Goal: Information Seeking & Learning: Compare options

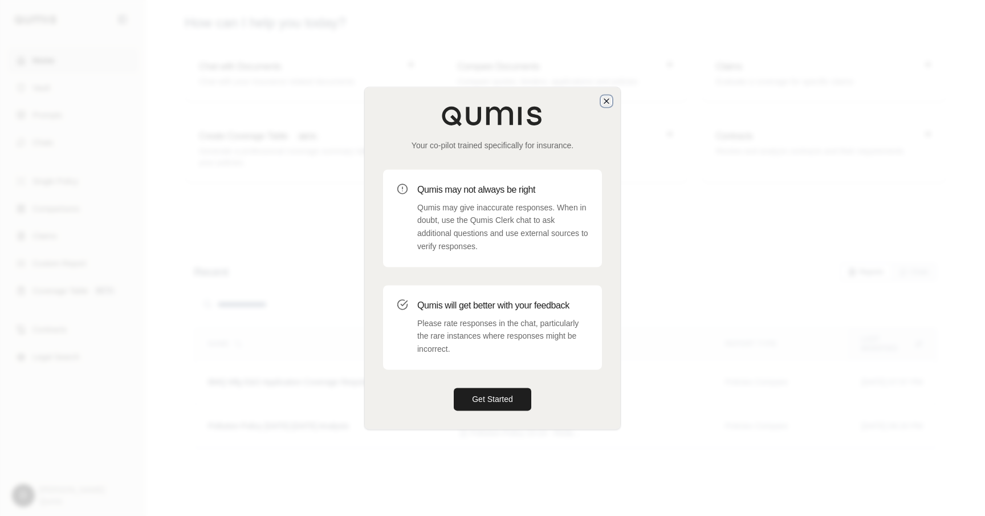
click at [603, 100] on icon "button" at bounding box center [606, 100] width 9 height 9
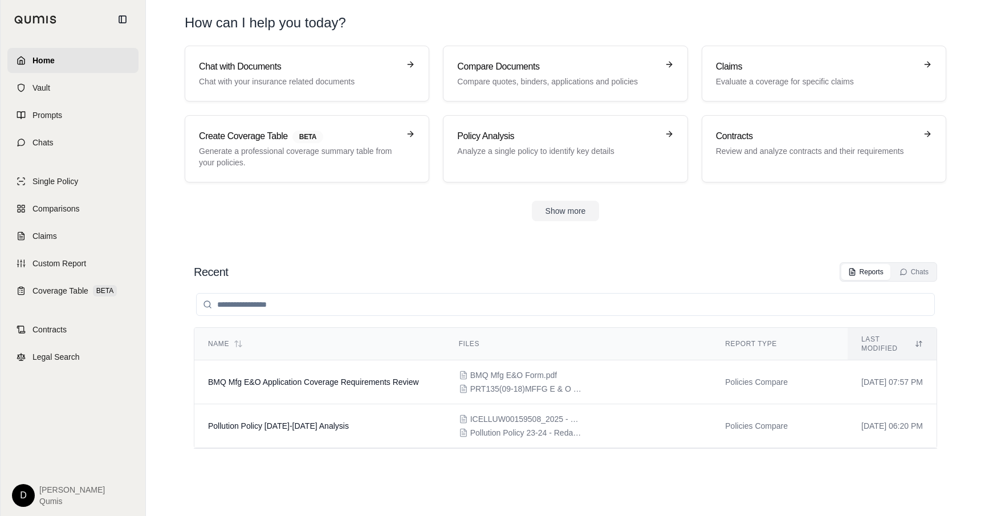
click at [364, 263] on div "Recent Reports Chats" at bounding box center [565, 271] width 743 height 19
click at [318, 210] on div "Show more" at bounding box center [566, 211] width 762 height 21
click at [319, 229] on section "Chat with Documents Chat with your insurance related documents Compare Document…" at bounding box center [566, 143] width 830 height 194
click at [334, 379] on td "BMQ Mfg E&O Application Coverage Requirements Review" at bounding box center [319, 382] width 251 height 44
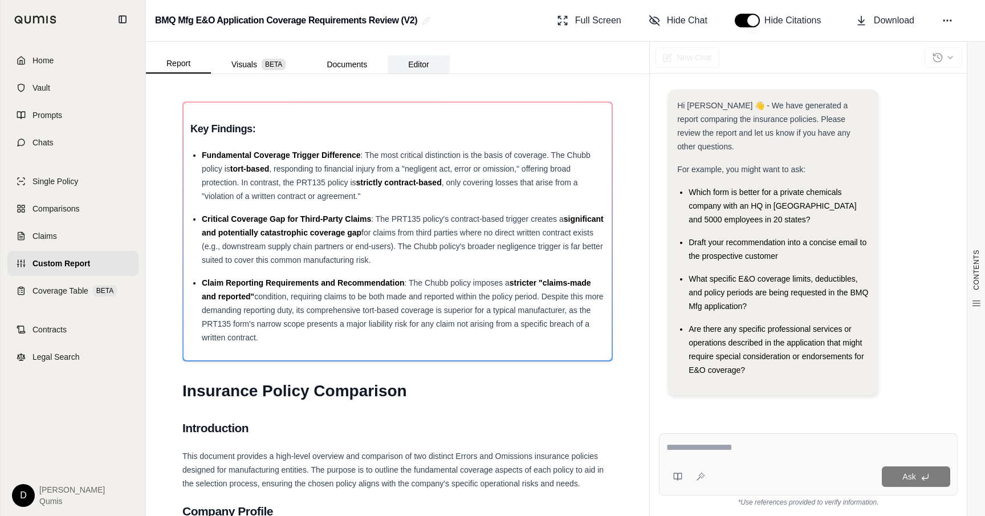
click at [426, 65] on button "Editor" at bounding box center [419, 64] width 62 height 18
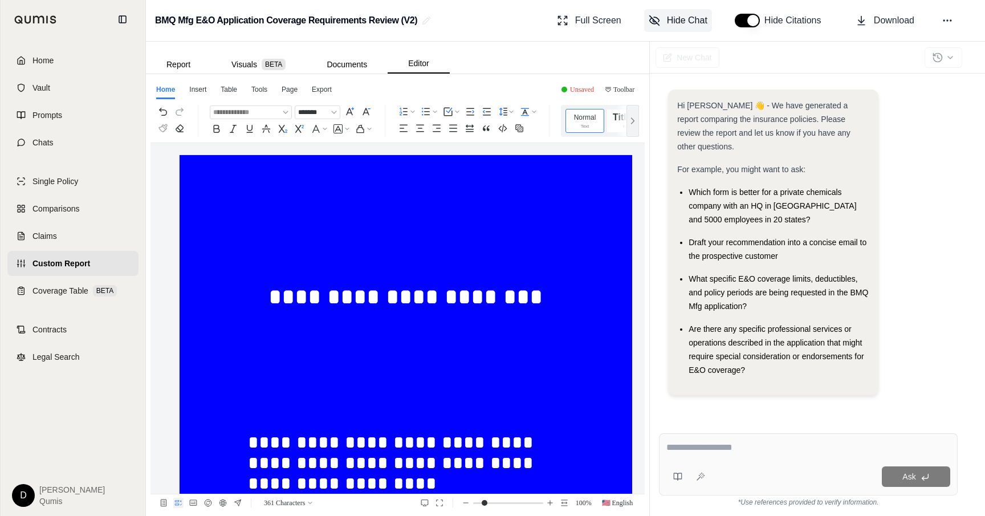
click at [663, 21] on button "Hide Chat" at bounding box center [678, 20] width 68 height 23
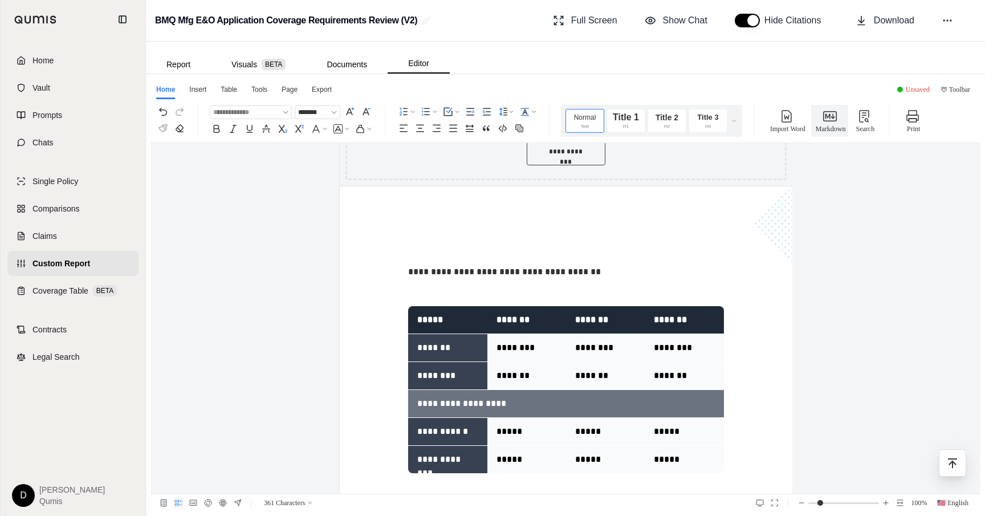
scroll to position [675, 0]
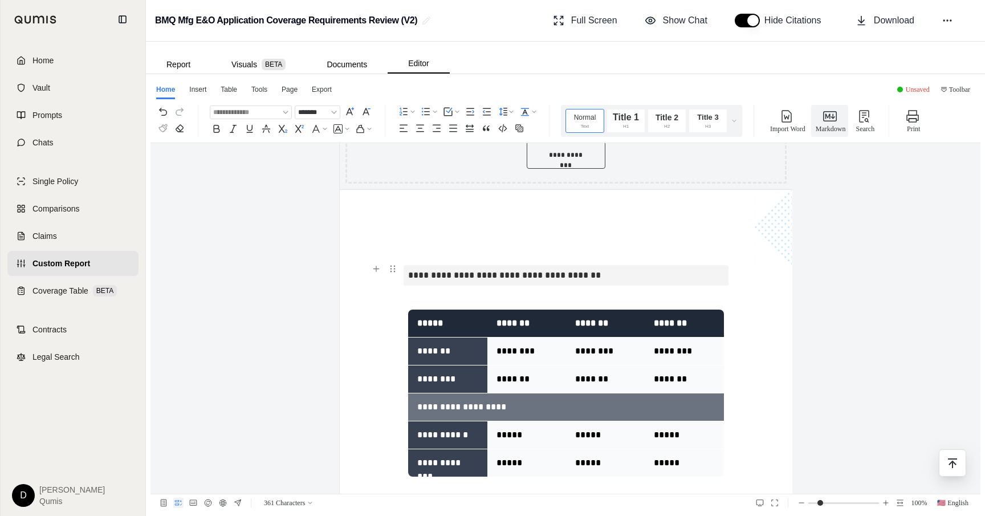
click at [516, 275] on p "**********" at bounding box center [565, 275] width 315 height 21
drag, startPoint x: 594, startPoint y: 278, endPoint x: 407, endPoint y: 272, distance: 187.7
click at [379, 300] on use "button" at bounding box center [377, 298] width 9 height 9
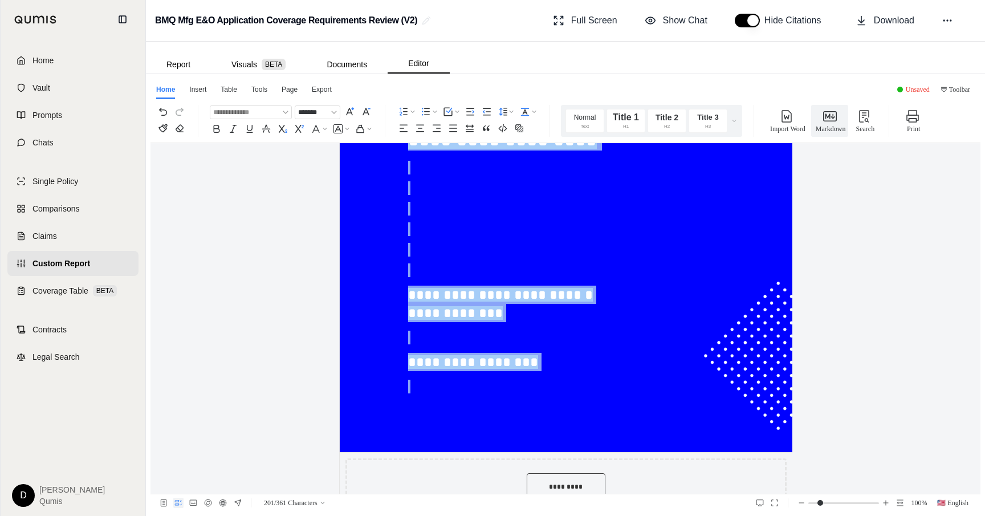
scroll to position [460, 0]
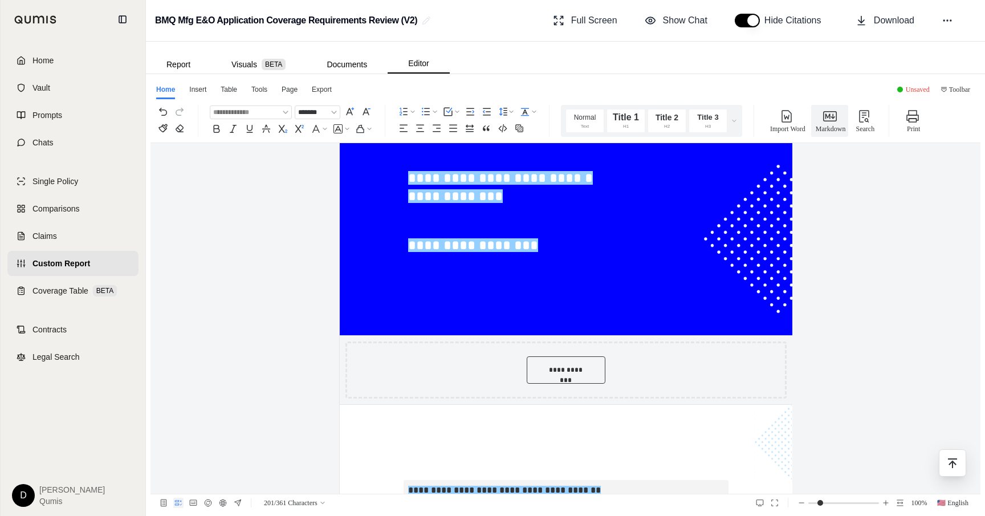
click at [532, 434] on div at bounding box center [565, 432] width 315 height 55
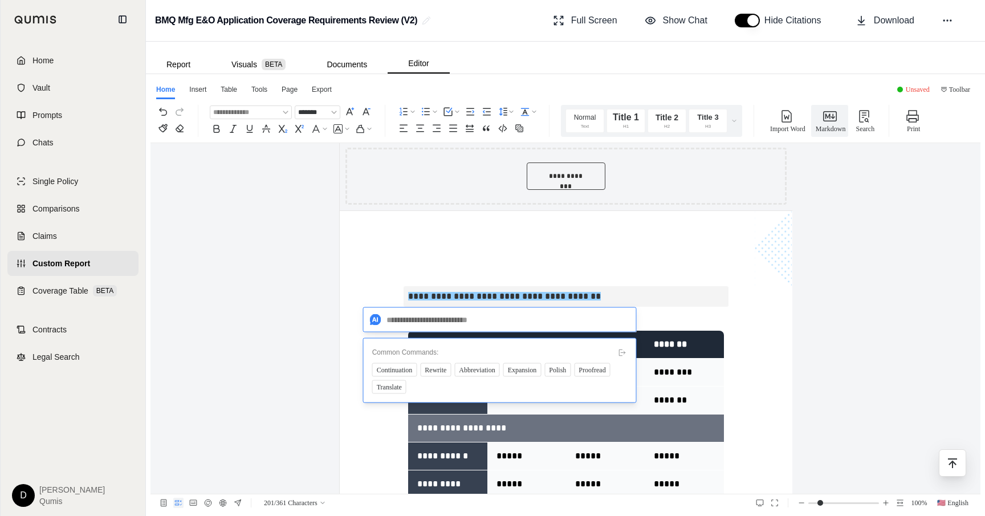
scroll to position [662, 0]
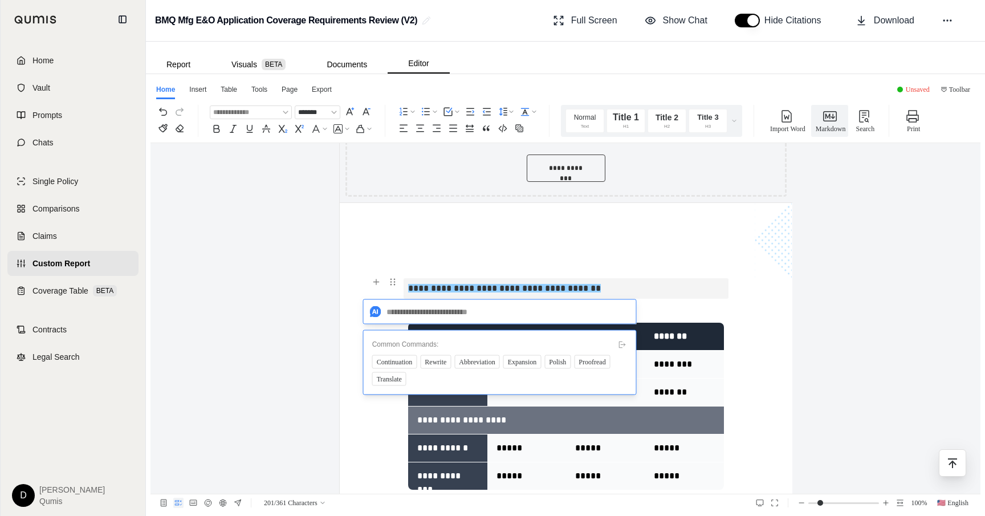
click at [602, 294] on p "**********" at bounding box center [565, 288] width 315 height 21
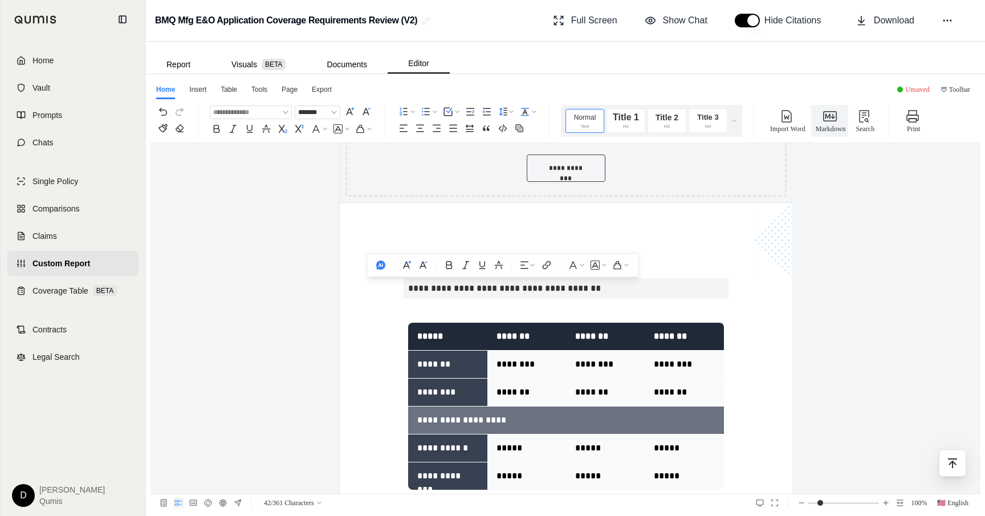
drag, startPoint x: 599, startPoint y: 288, endPoint x: 409, endPoint y: 287, distance: 190.4
click at [408, 288] on p "**********" at bounding box center [565, 288] width 315 height 21
click at [376, 265] on icon "button" at bounding box center [377, 265] width 9 height 9
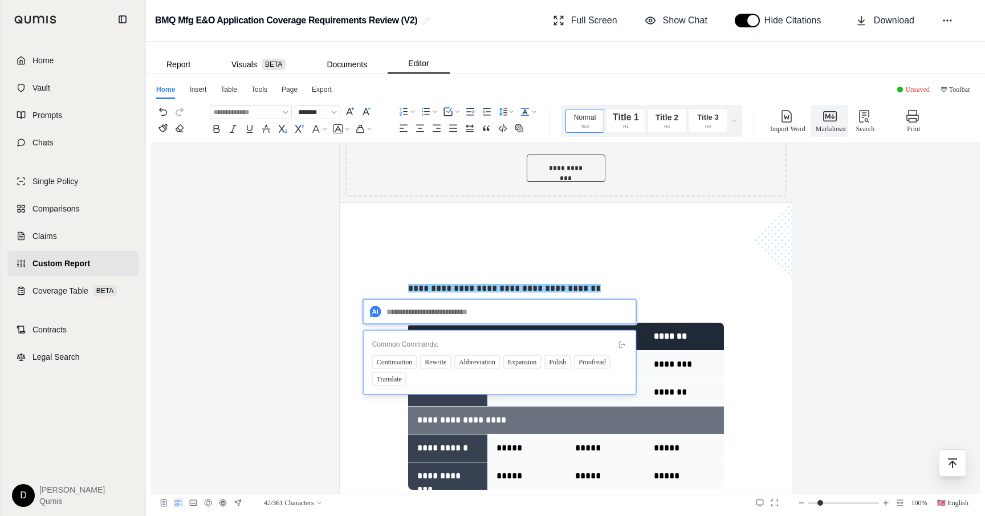
click at [412, 315] on textarea at bounding box center [500, 311] width 274 height 25
type textarea "**********"
click at [619, 310] on span "Send" at bounding box center [619, 312] width 14 height 13
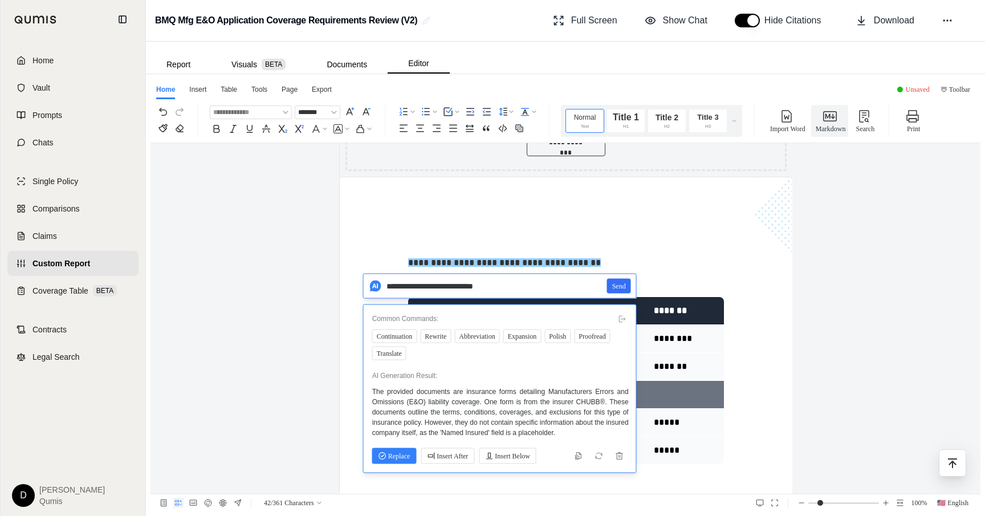
scroll to position [694, 0]
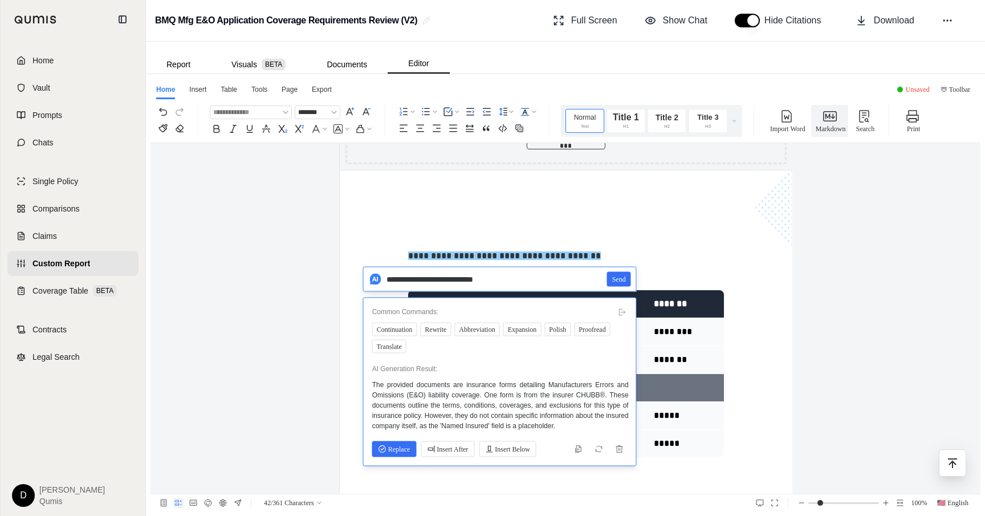
click at [395, 448] on span "Replace" at bounding box center [395, 449] width 32 height 13
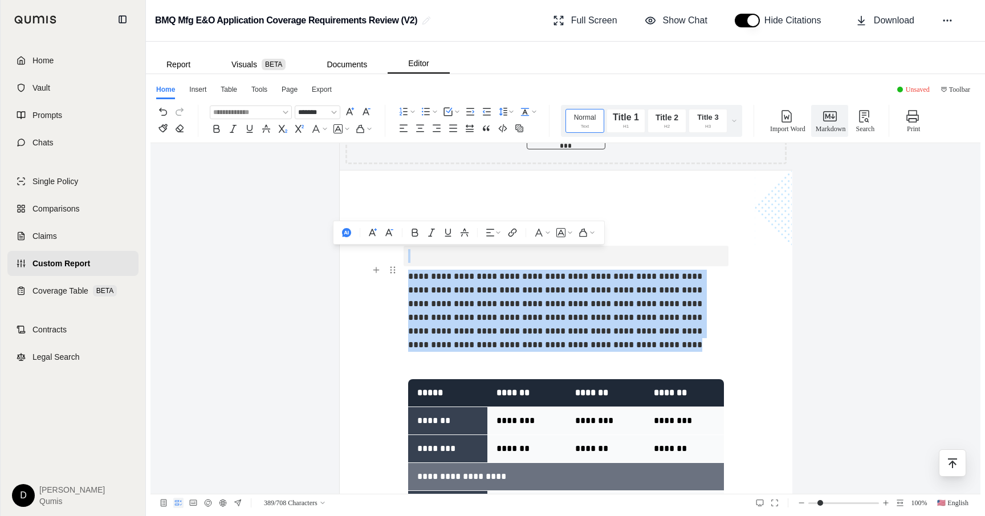
click at [542, 327] on span "**********" at bounding box center [556, 310] width 296 height 77
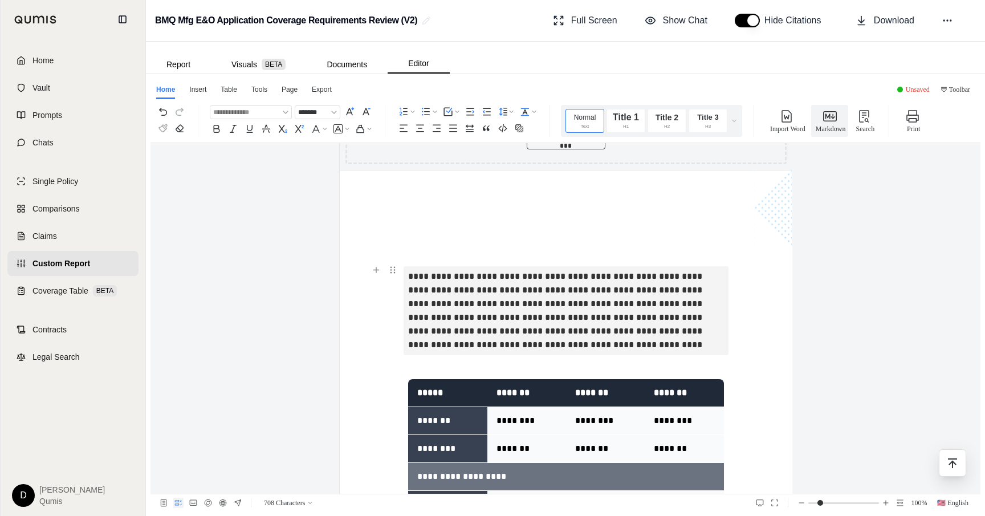
click at [544, 346] on p "**********" at bounding box center [565, 310] width 315 height 89
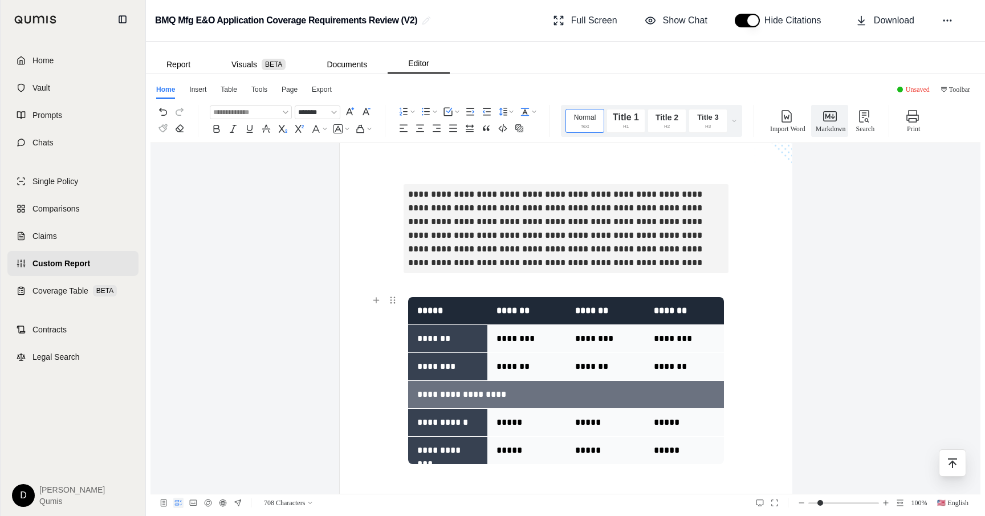
scroll to position [781, 0]
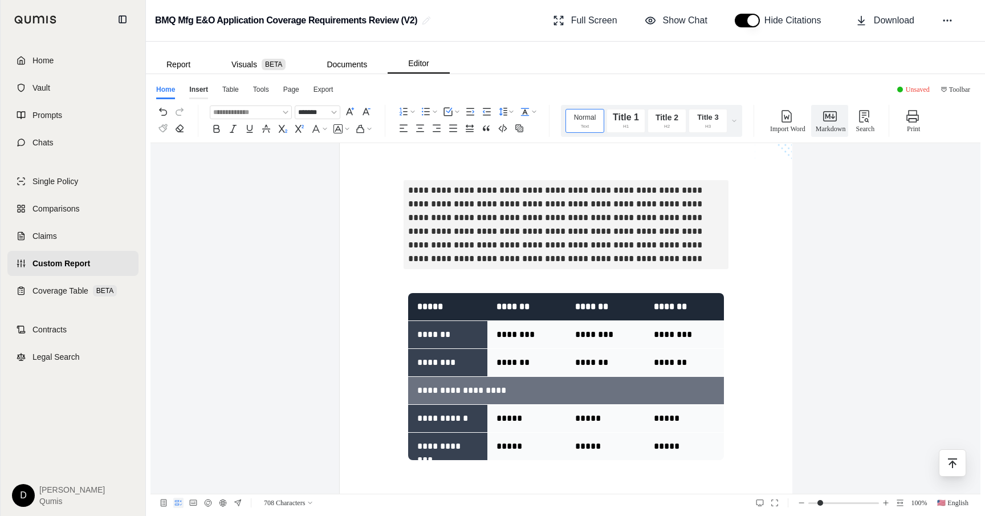
click at [193, 91] on div "Insert" at bounding box center [198, 91] width 19 height 15
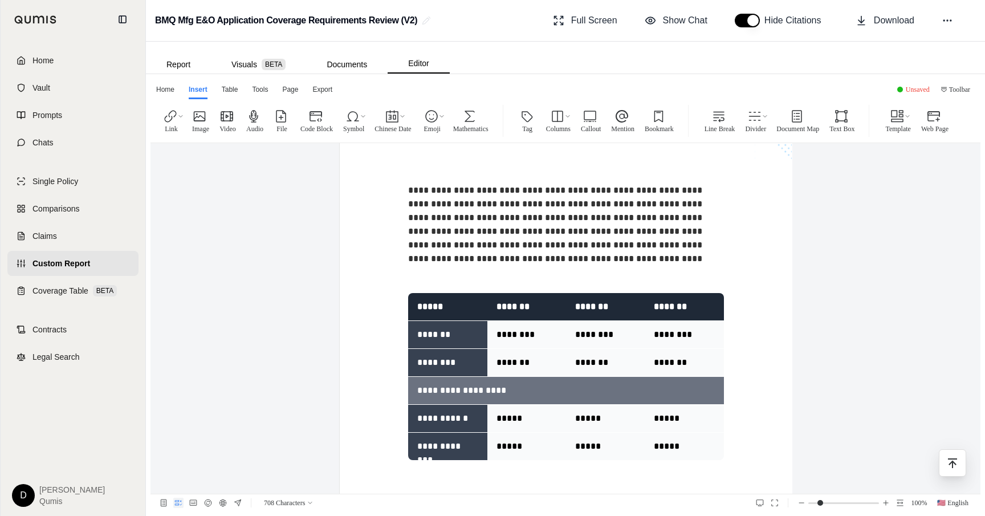
click at [240, 91] on div "Home Insert Table Tools Page Export" at bounding box center [566, 89] width 830 height 21
click at [235, 91] on div "Table" at bounding box center [230, 91] width 17 height 15
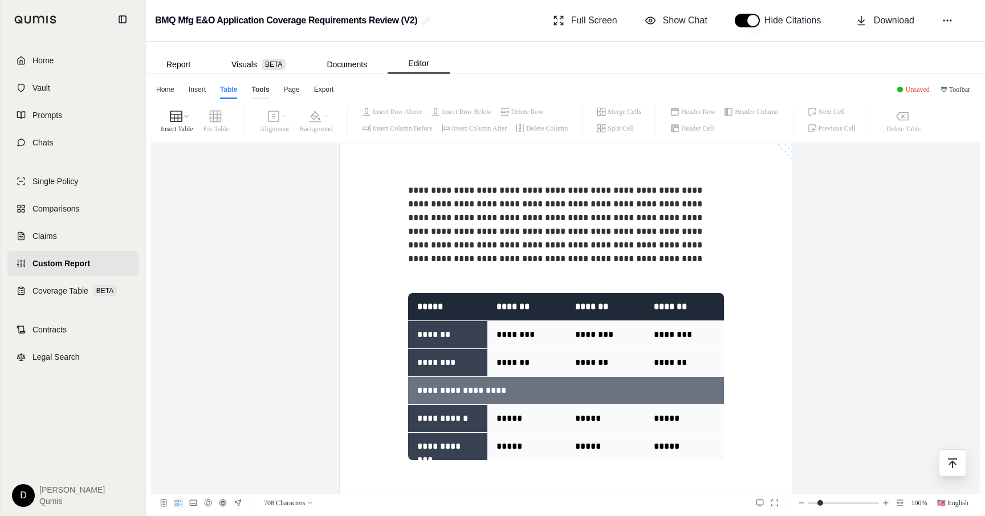
click at [261, 89] on div "Tools" at bounding box center [260, 91] width 18 height 15
click at [289, 88] on div "Page" at bounding box center [291, 91] width 17 height 15
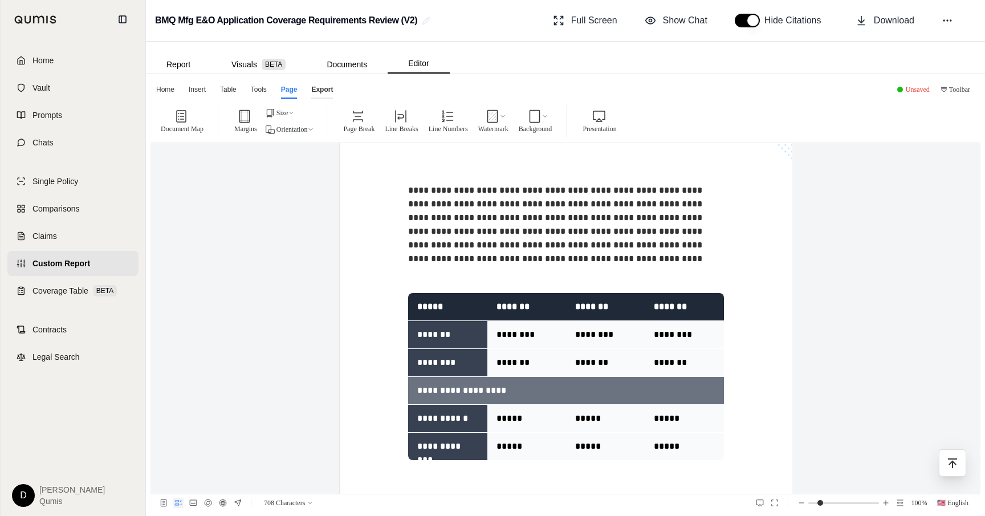
click at [320, 89] on div "Export" at bounding box center [322, 91] width 22 height 15
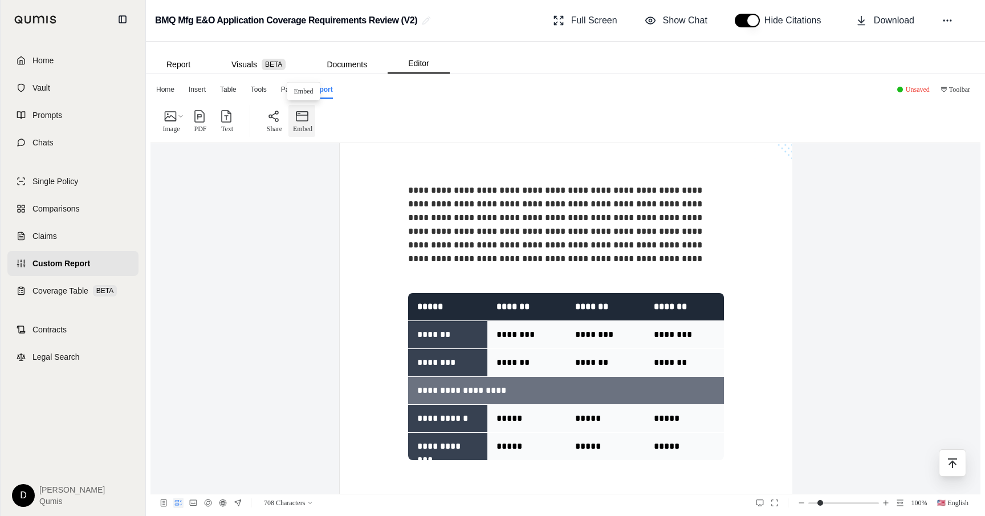
click at [309, 116] on icon "button" at bounding box center [302, 116] width 14 height 14
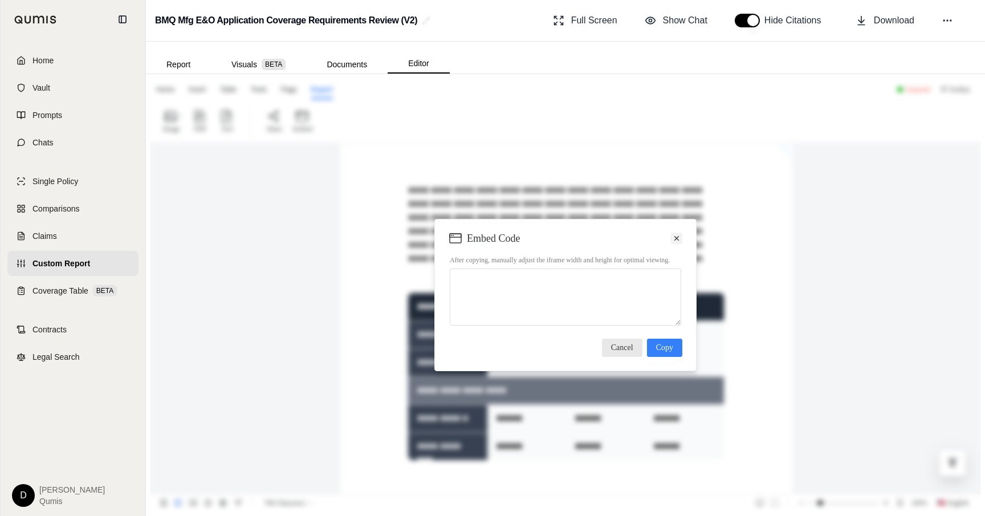
click at [677, 236] on icon at bounding box center [676, 238] width 5 height 5
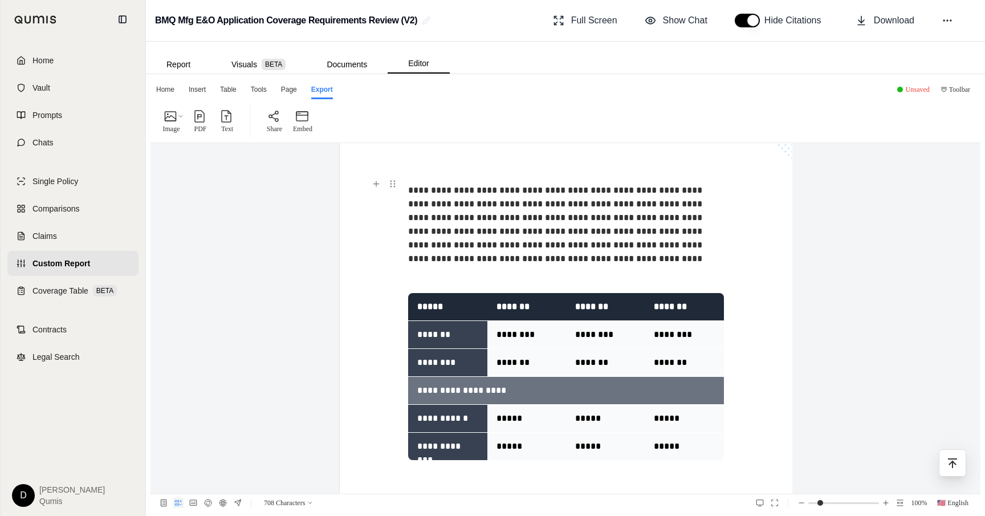
click at [554, 239] on p "**********" at bounding box center [565, 224] width 315 height 89
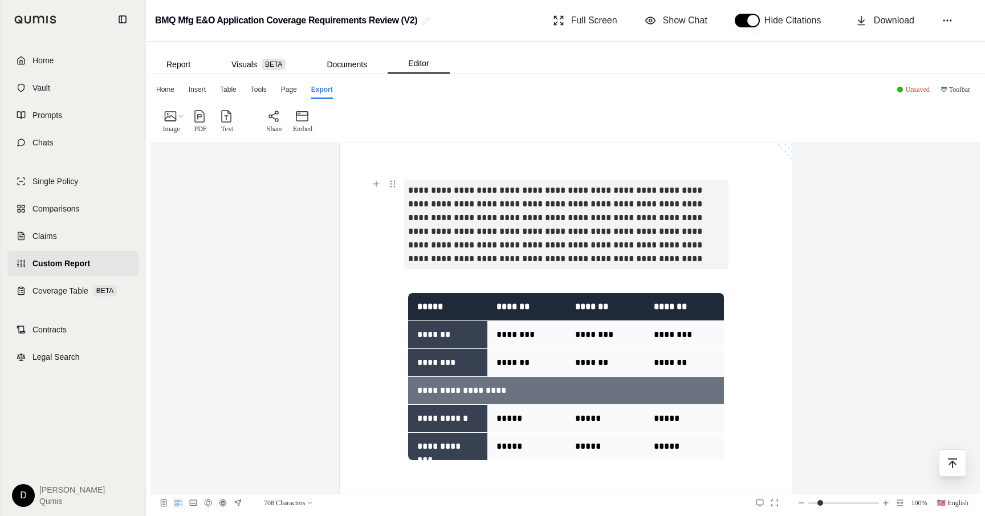
scroll to position [761, 0]
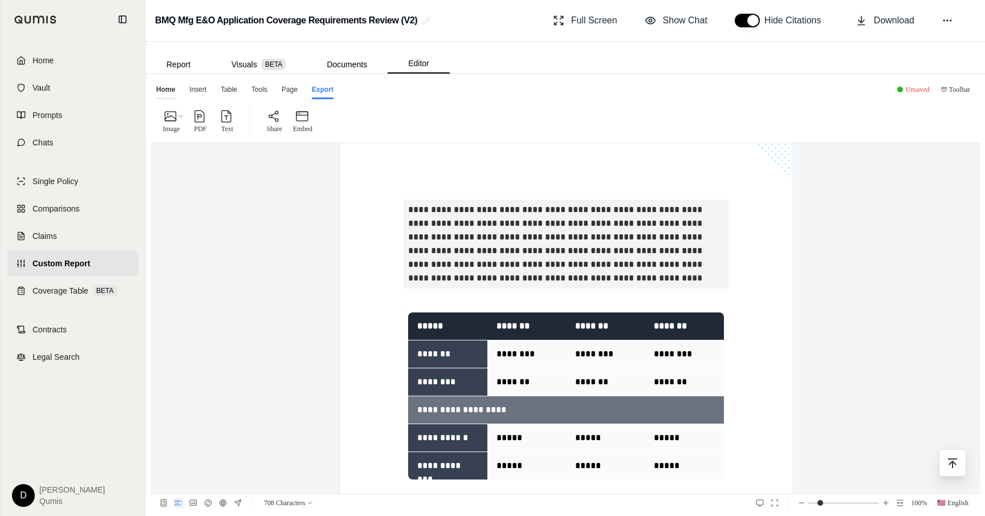
click at [170, 90] on div "Home" at bounding box center [165, 91] width 19 height 15
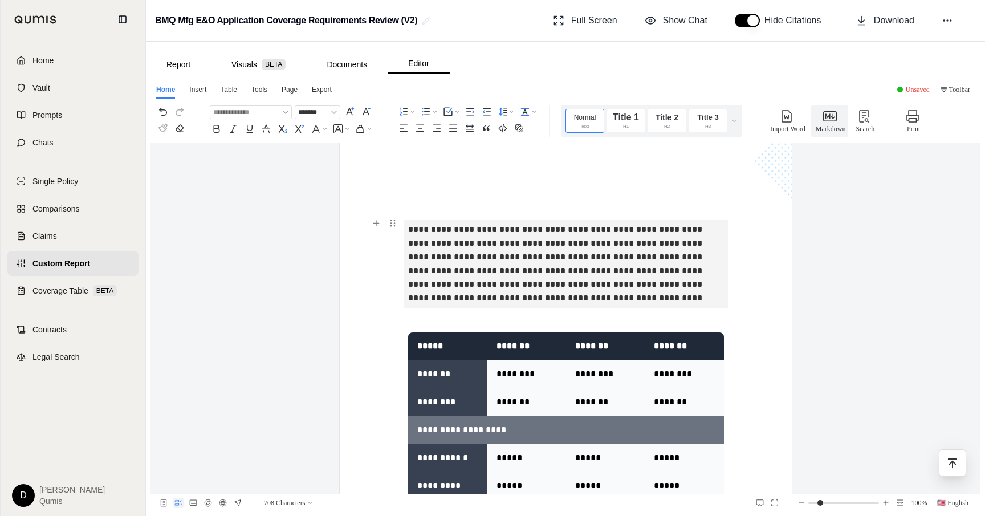
scroll to position [802, 0]
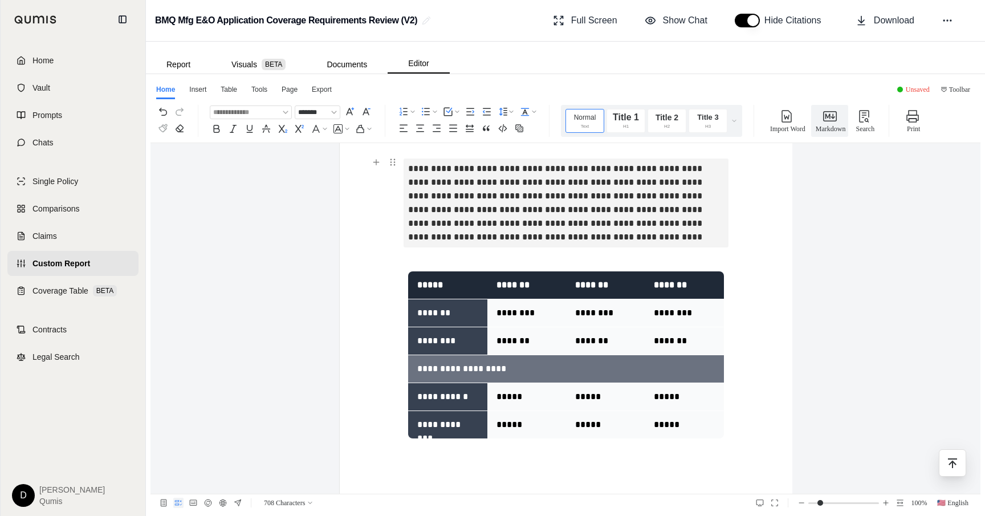
click at [563, 238] on p "**********" at bounding box center [565, 203] width 315 height 89
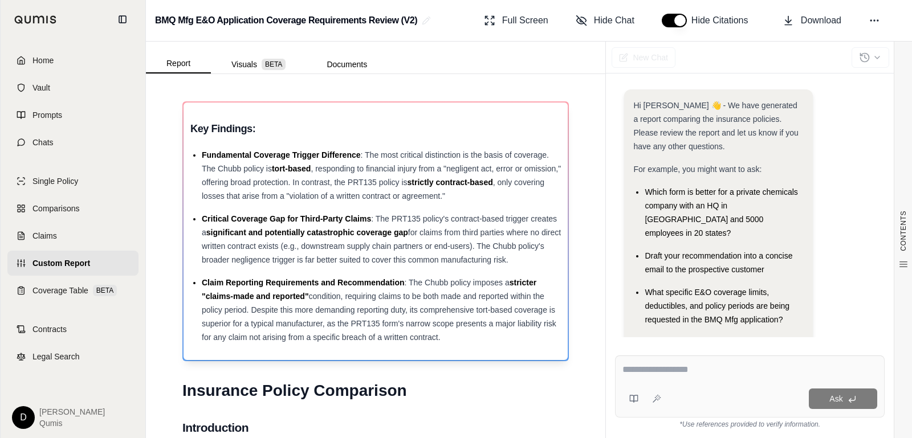
click at [480, 331] on div "Claim Reporting Requirements and Recommendation : The Chubb policy imposes a st…" at bounding box center [381, 310] width 359 height 68
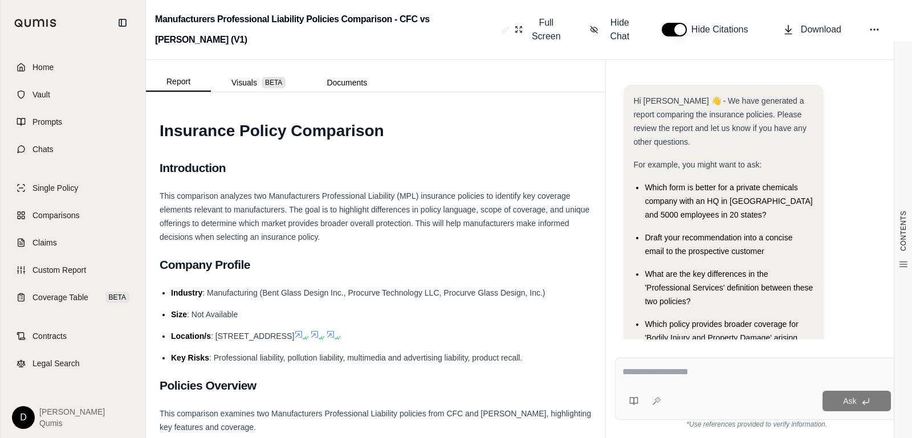
scroll to position [55, 0]
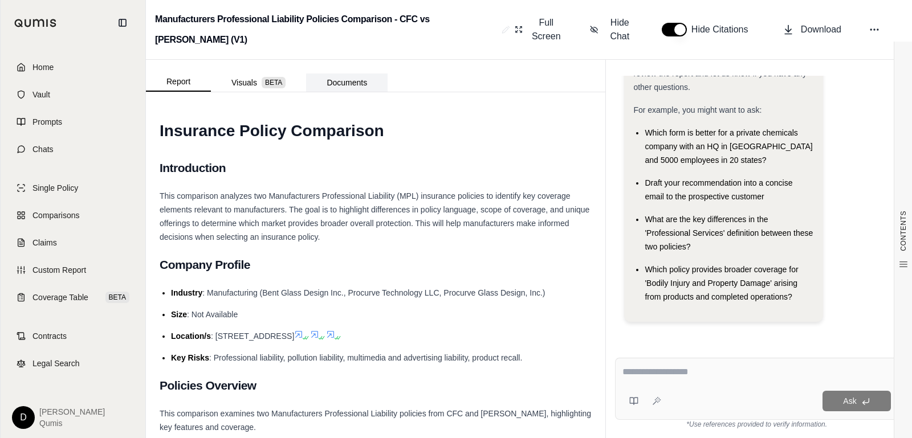
click at [355, 80] on button "Documents" at bounding box center [347, 83] width 82 height 18
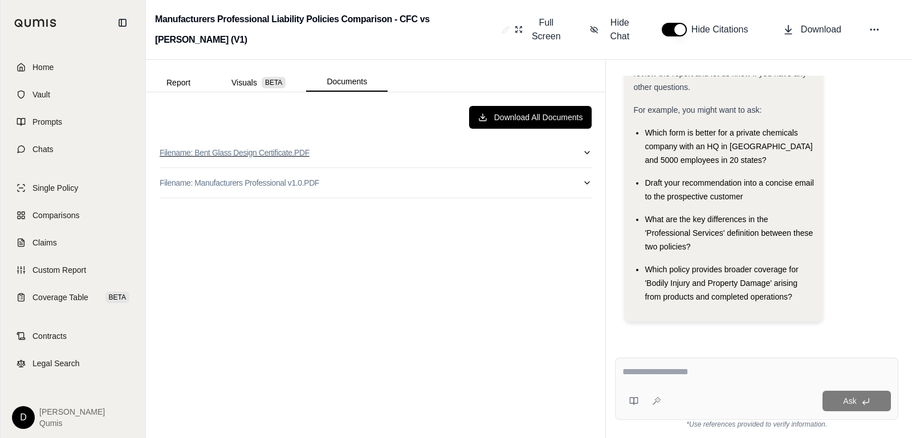
click at [363, 148] on button "Filename: Bent Glass Design Certificate.PDF" at bounding box center [376, 153] width 432 height 30
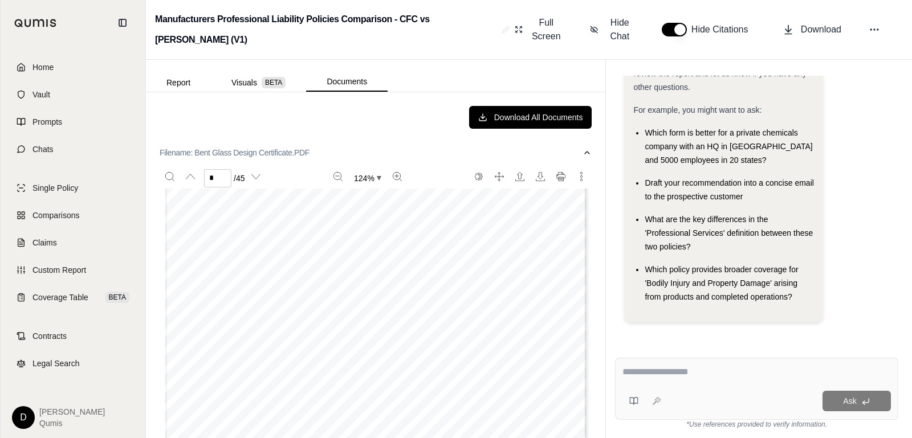
scroll to position [660, 0]
type input "*"
click at [359, 155] on button "Filename: Bent Glass Design Certificate.PDF" at bounding box center [376, 153] width 432 height 30
click at [356, 185] on button "Filename: Manufacturers Professional v1.0.PDF" at bounding box center [376, 183] width 432 height 30
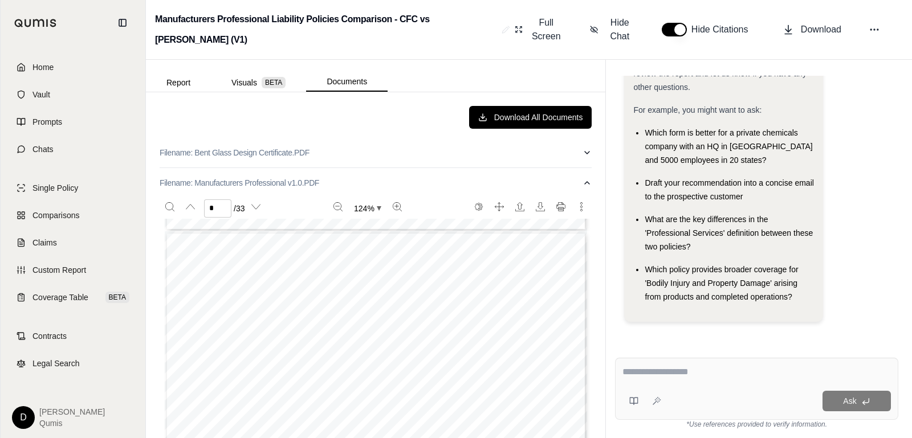
scroll to position [3080, 0]
type input "*"
click at [271, 78] on span "BETA" at bounding box center [274, 82] width 24 height 11
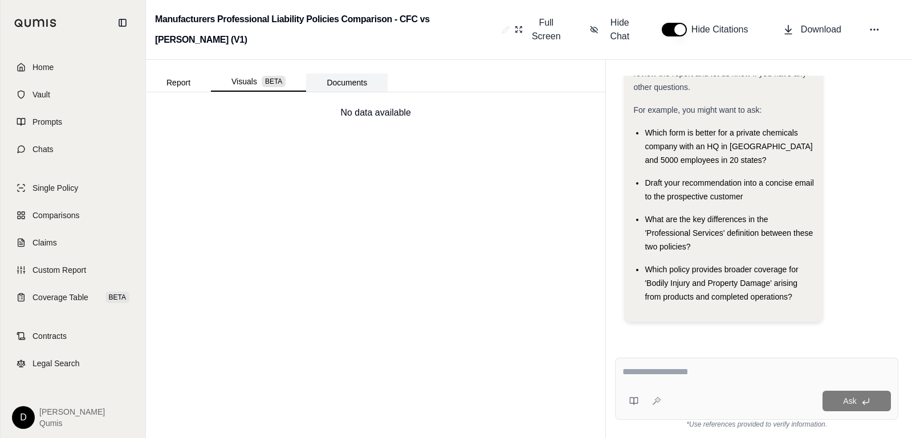
click at [335, 79] on button "Documents" at bounding box center [347, 83] width 82 height 18
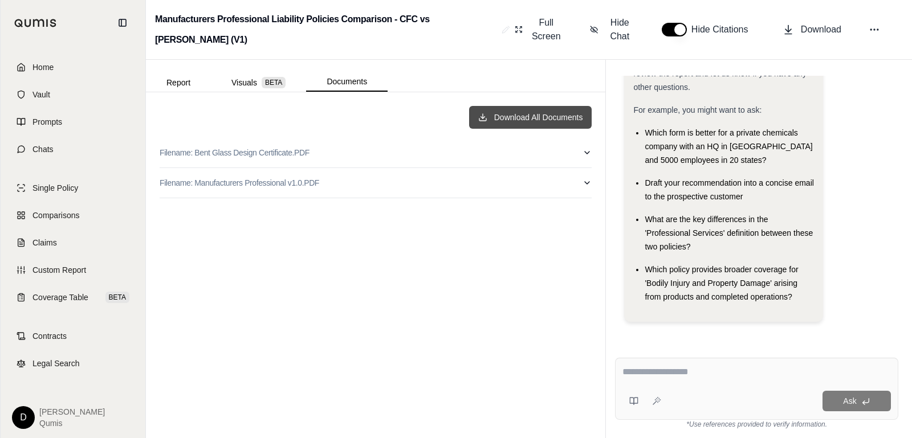
click at [522, 115] on button "Download All Documents" at bounding box center [530, 117] width 123 height 23
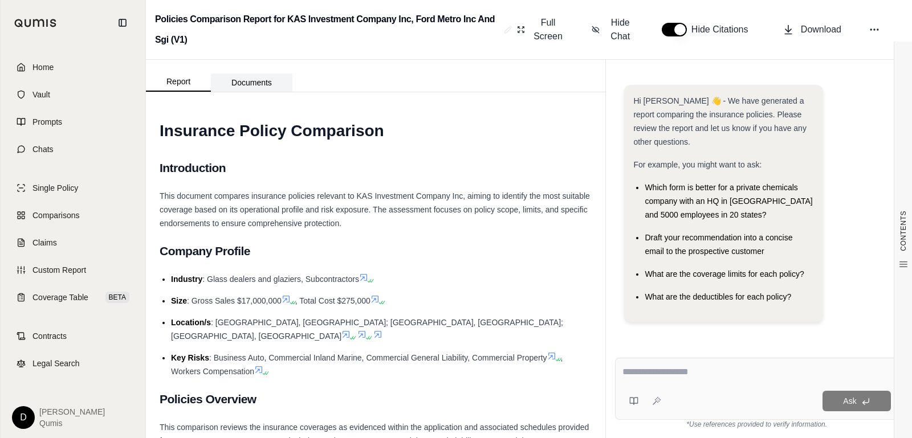
click at [267, 84] on button "Documents" at bounding box center [252, 83] width 82 height 18
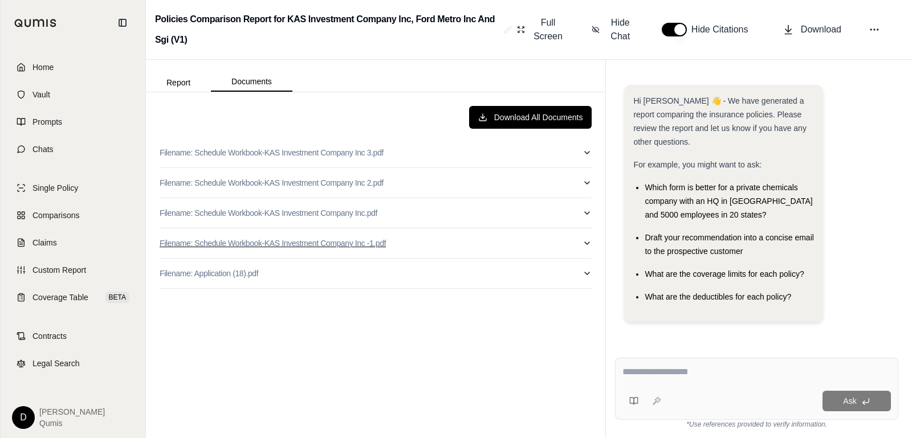
click at [436, 245] on button "Filename: Schedule Workbook-KAS Investment Company Inc -1.pdf" at bounding box center [376, 244] width 432 height 30
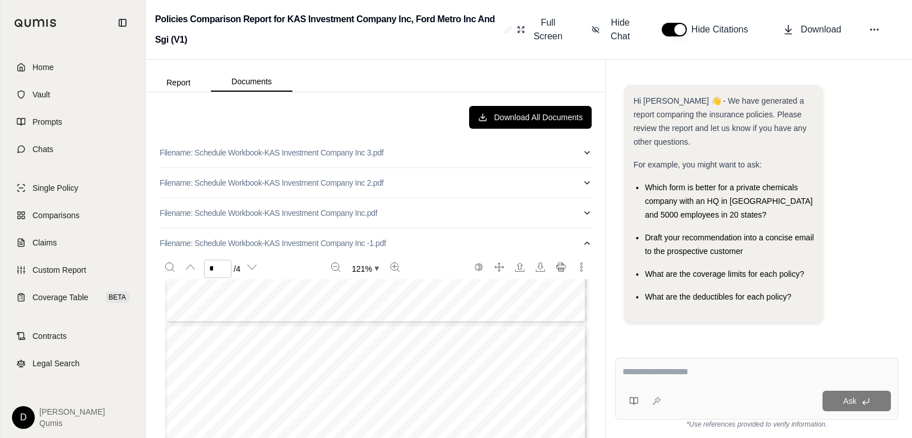
type input "*"
click at [407, 212] on button "Filename: Schedule Workbook-KAS Investment Company Inc.pdf" at bounding box center [376, 213] width 432 height 30
type input "*"
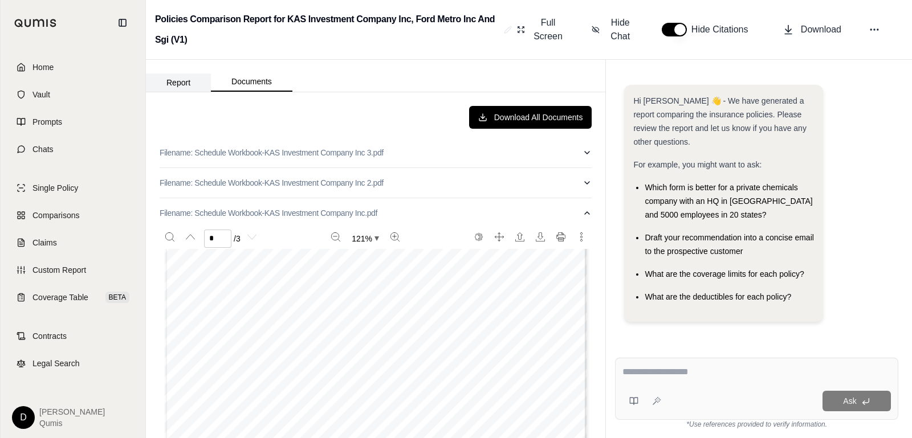
click at [167, 86] on button "Report" at bounding box center [178, 83] width 65 height 18
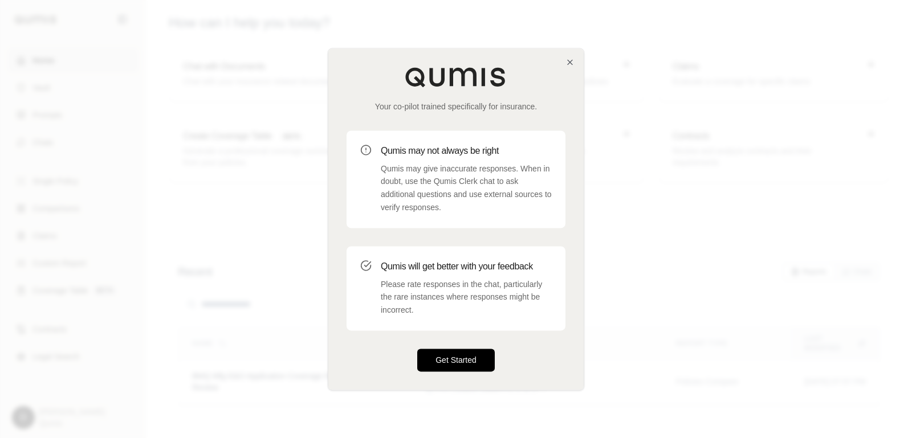
click at [450, 365] on button "Get Started" at bounding box center [456, 360] width 78 height 23
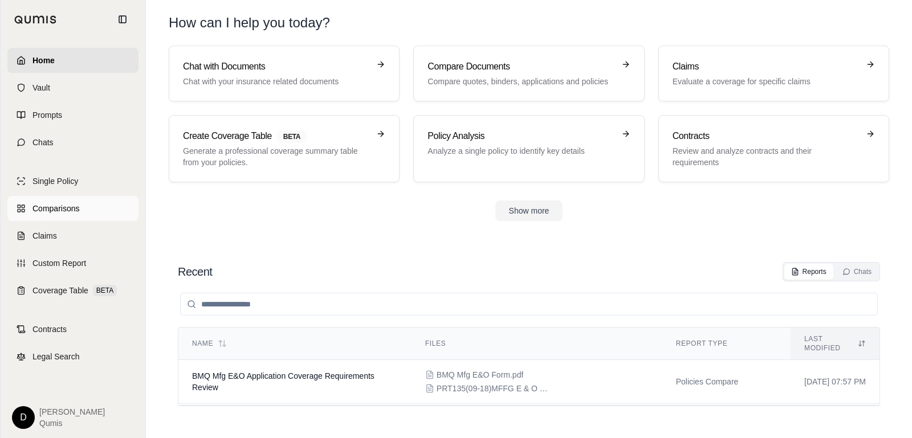
click at [72, 208] on span "Comparisons" at bounding box center [55, 208] width 47 height 11
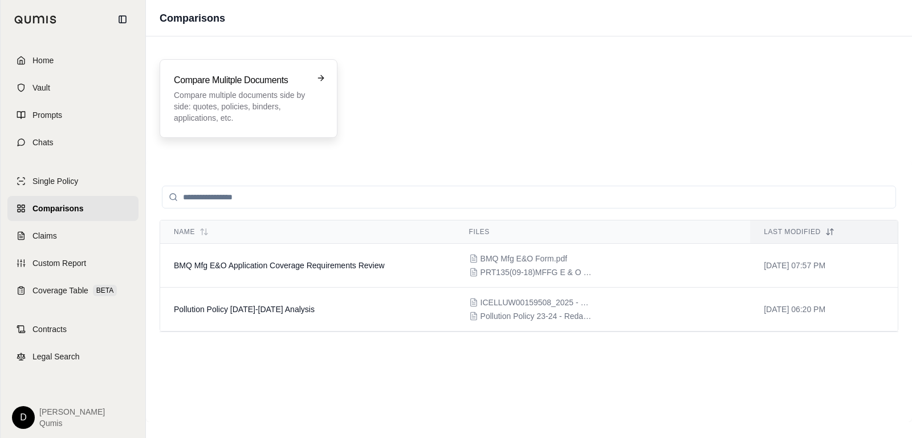
click at [258, 100] on p "Compare multiple documents side by side: quotes, policies, binders, application…" at bounding box center [240, 107] width 133 height 34
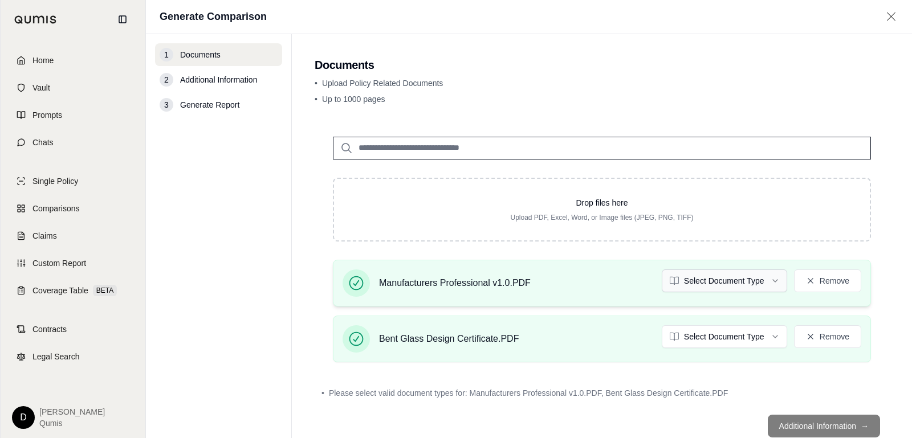
click at [716, 284] on html "Home Vault Prompts Chats Single Policy Comparisons Claims Custom Report Coverag…" at bounding box center [456, 219] width 912 height 438
click at [714, 338] on html "Document type updated successfully Home Vault Prompts Chats Single Policy Compa…" at bounding box center [456, 219] width 912 height 438
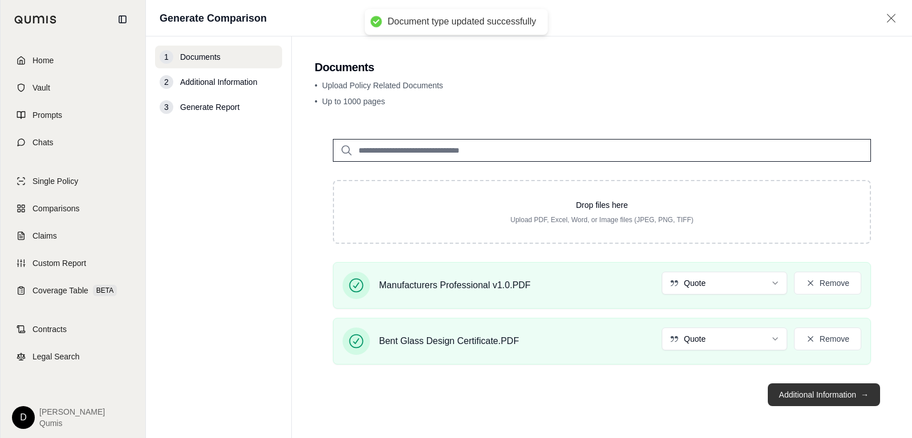
click at [779, 397] on button "Additional Information →" at bounding box center [824, 395] width 112 height 23
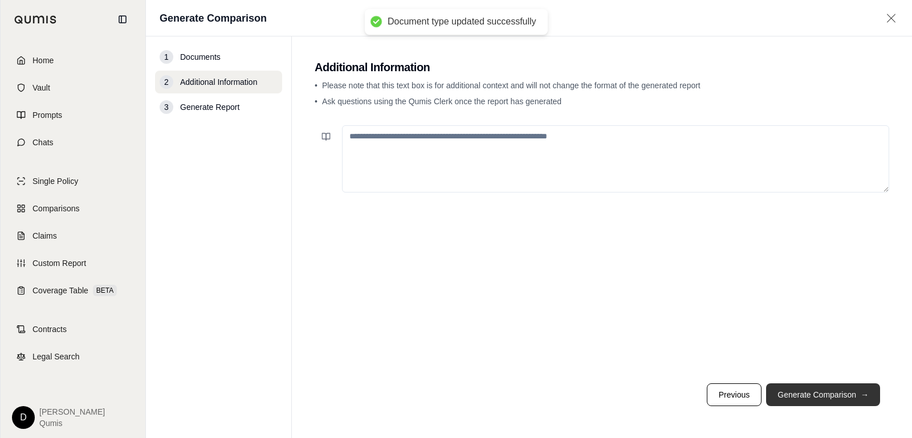
click at [804, 389] on button "Generate Comparison →" at bounding box center [823, 395] width 114 height 23
